Goal: Navigation & Orientation: Find specific page/section

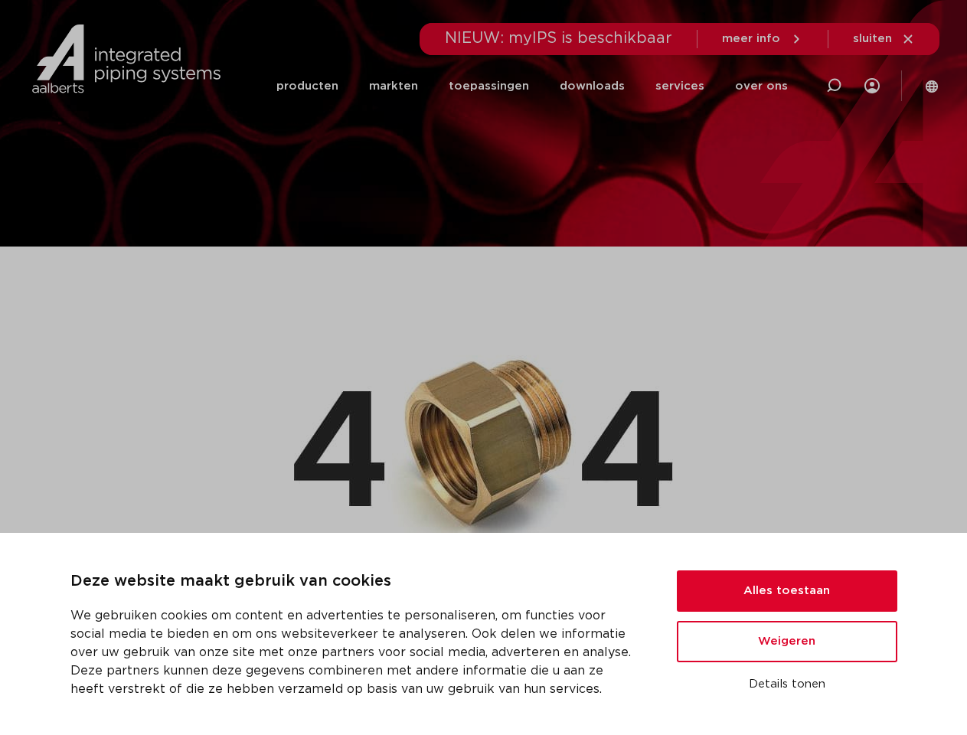
click at [483, 367] on img at bounding box center [483, 438] width 379 height 241
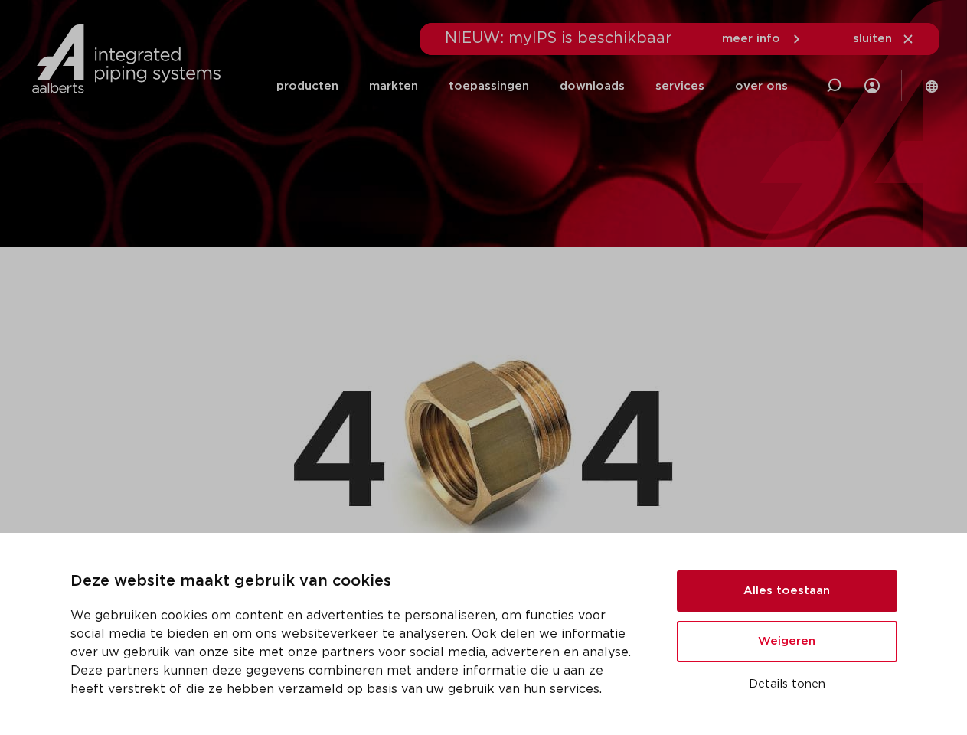
click at [787, 591] on button "Alles toestaan" at bounding box center [787, 590] width 220 height 41
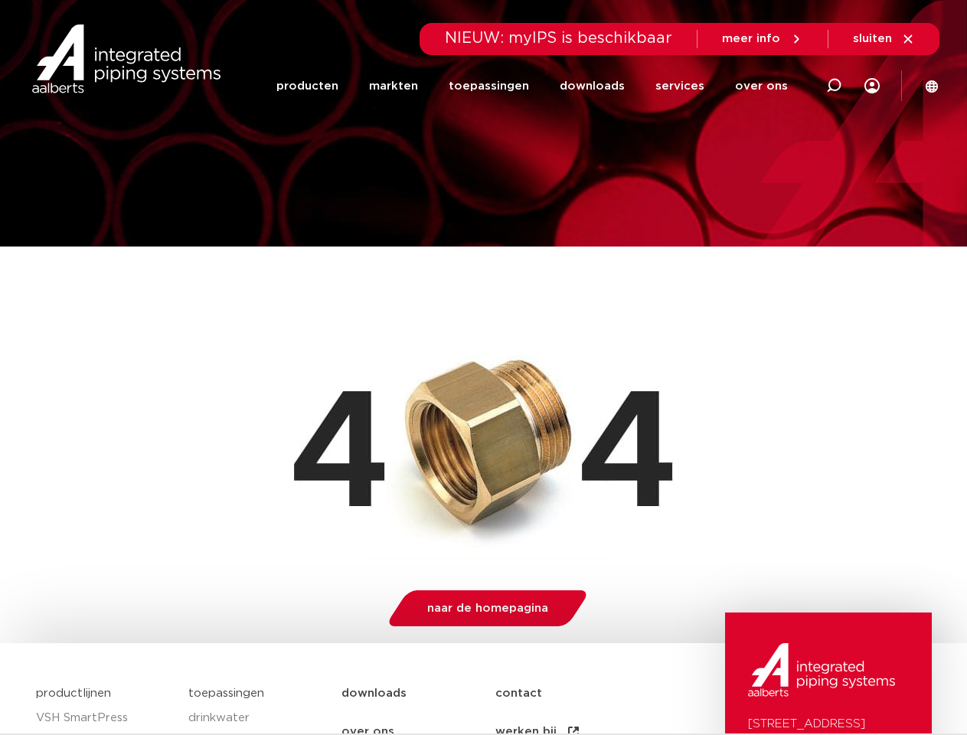
click at [787, 684] on img at bounding box center [821, 670] width 147 height 54
click at [540, 86] on li "toepassingen" at bounding box center [488, 86] width 111 height 59
click at [834, 86] on icon at bounding box center [833, 86] width 18 height 18
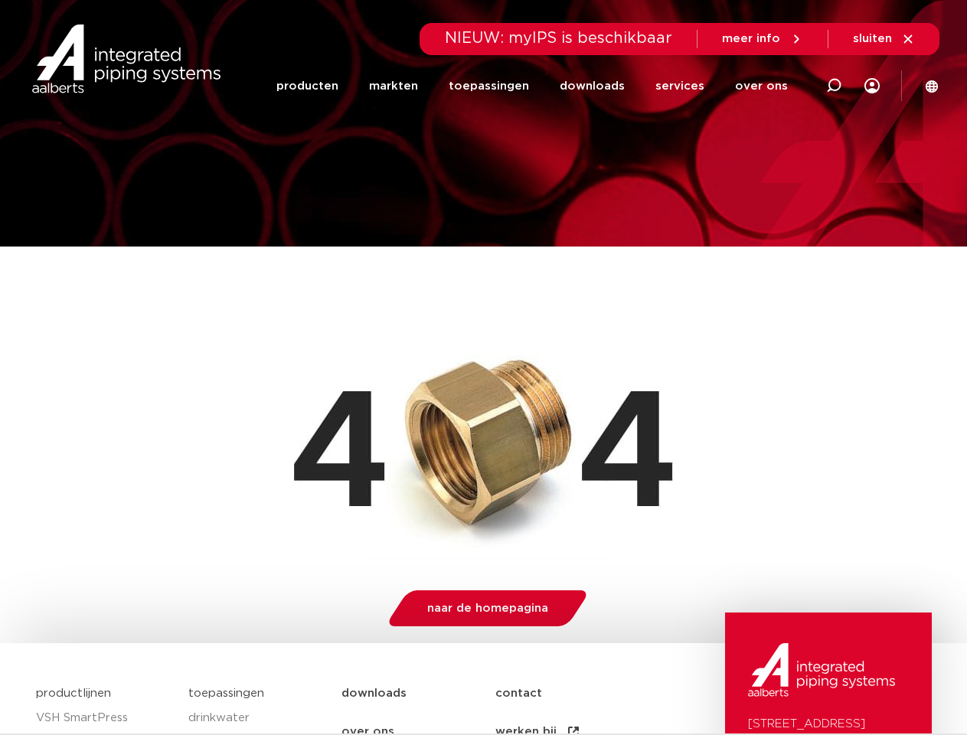
click at [884, 39] on span "sluiten" at bounding box center [872, 38] width 39 height 11
